Goal: Information Seeking & Learning: Stay updated

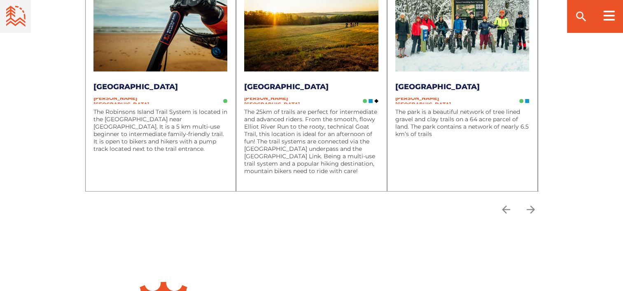
scroll to position [2582, 0]
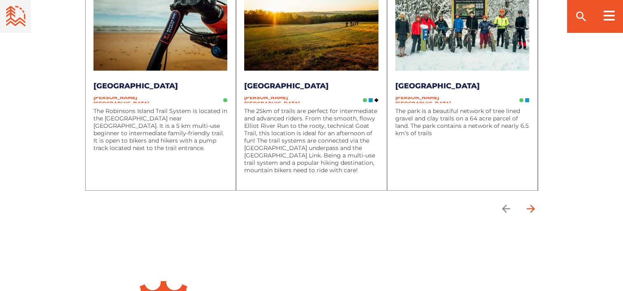
click at [532, 203] on icon "arrow forward" at bounding box center [530, 209] width 12 height 12
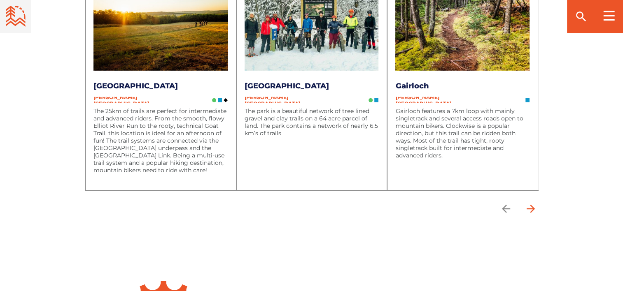
click at [532, 203] on icon "arrow forward" at bounding box center [530, 209] width 12 height 12
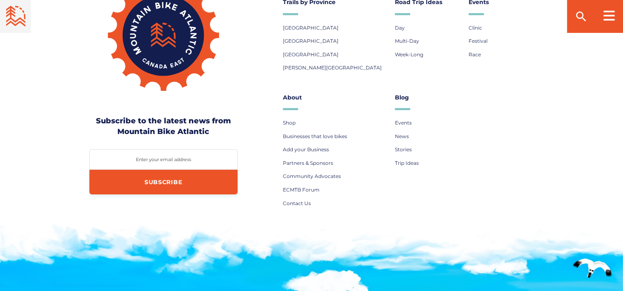
scroll to position [2884, 0]
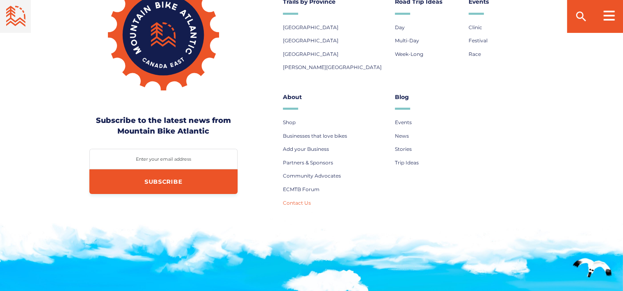
click at [304, 200] on span "Contact Us" at bounding box center [297, 203] width 28 height 6
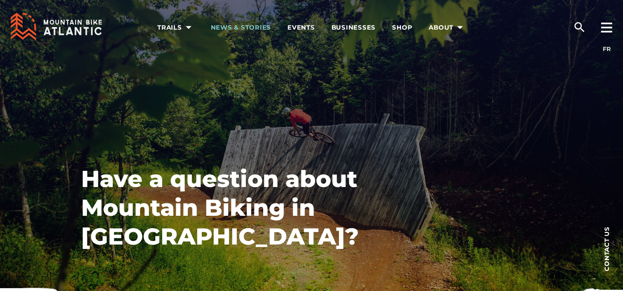
click at [242, 32] on link "News & Stories" at bounding box center [241, 26] width 60 height 53
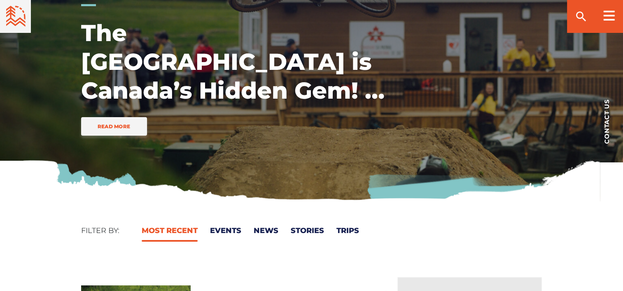
scroll to position [115, 0]
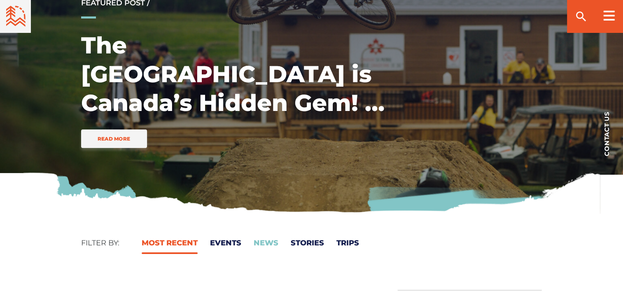
click at [275, 242] on link "News" at bounding box center [265, 243] width 25 height 9
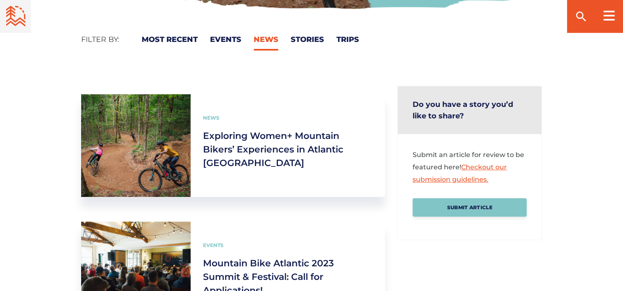
scroll to position [319, 0]
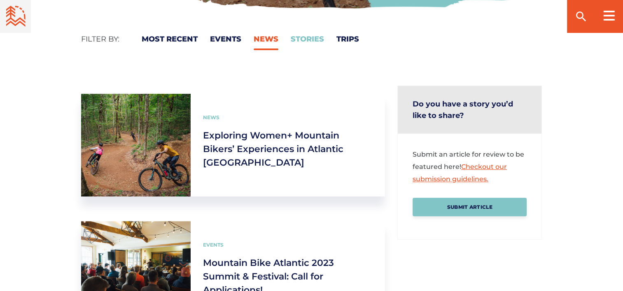
click at [305, 36] on link "Stories" at bounding box center [306, 39] width 33 height 9
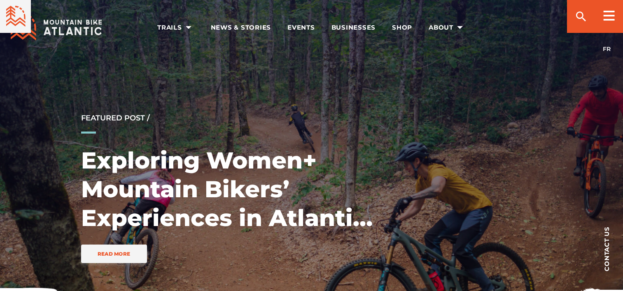
scroll to position [319, 0]
